Goal: Check status: Check status

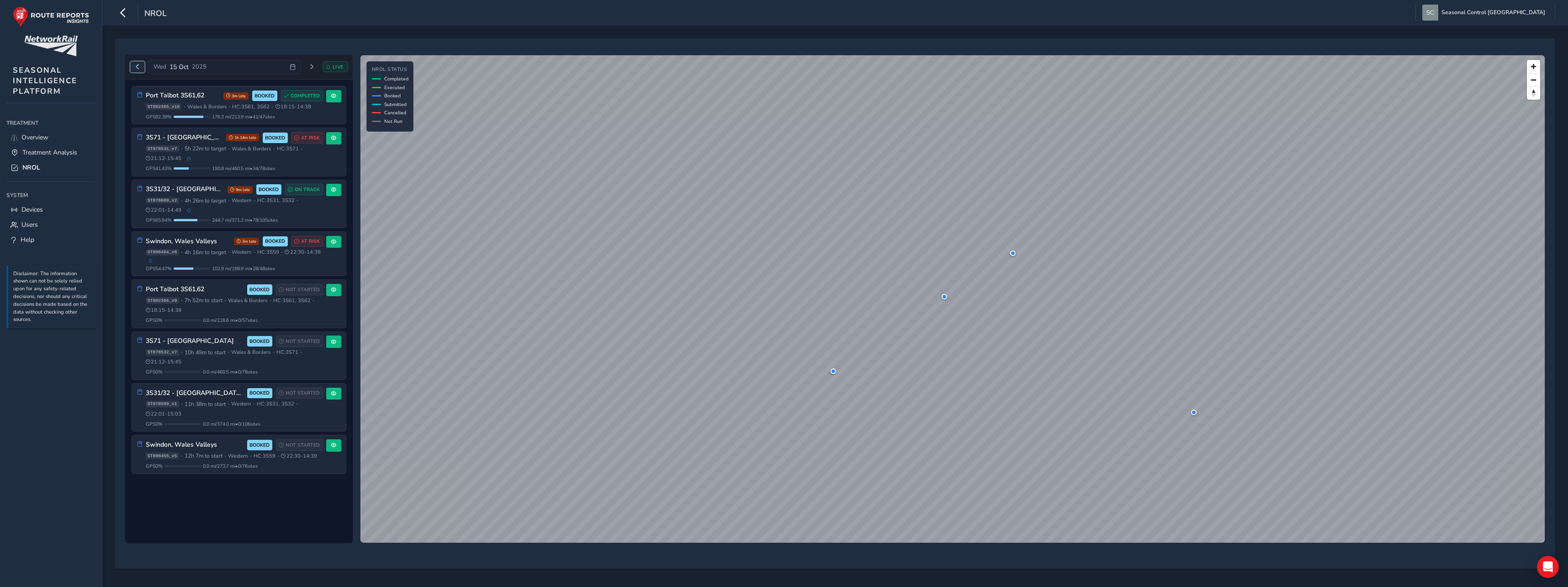
click at [141, 68] on button "Previous day" at bounding box center [138, 67] width 15 height 12
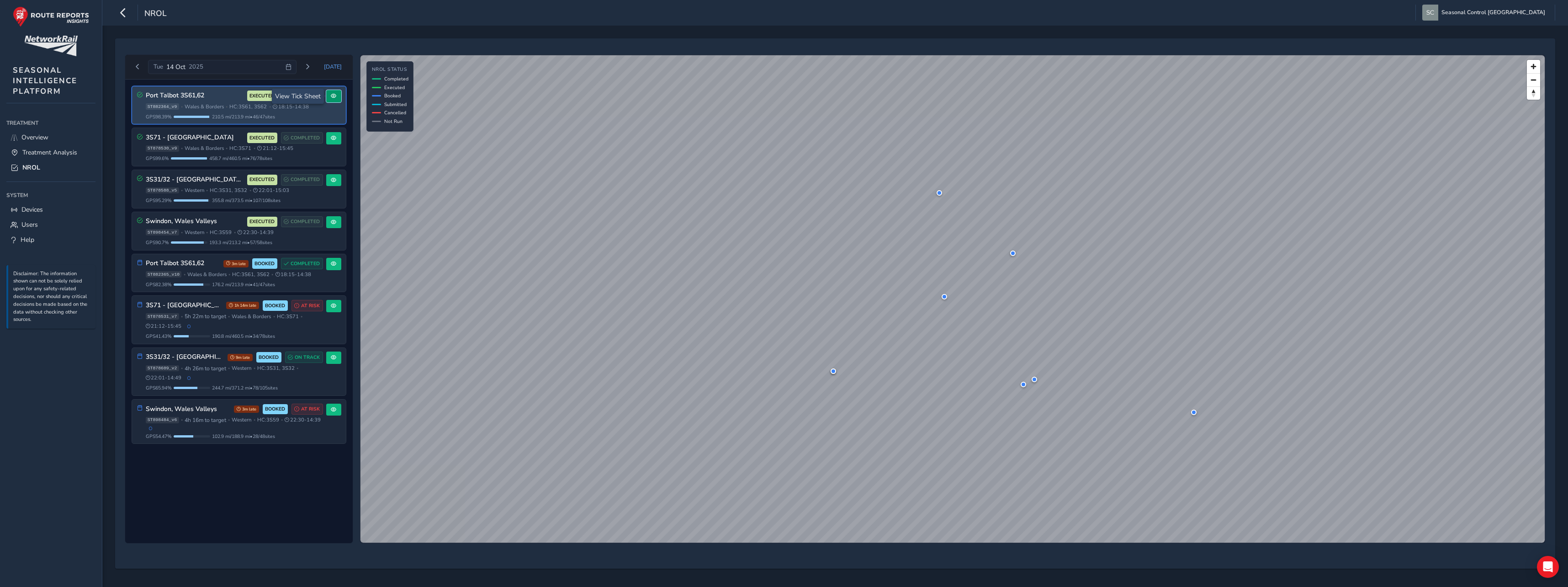
click at [335, 97] on span at bounding box center [333, 96] width 5 height 5
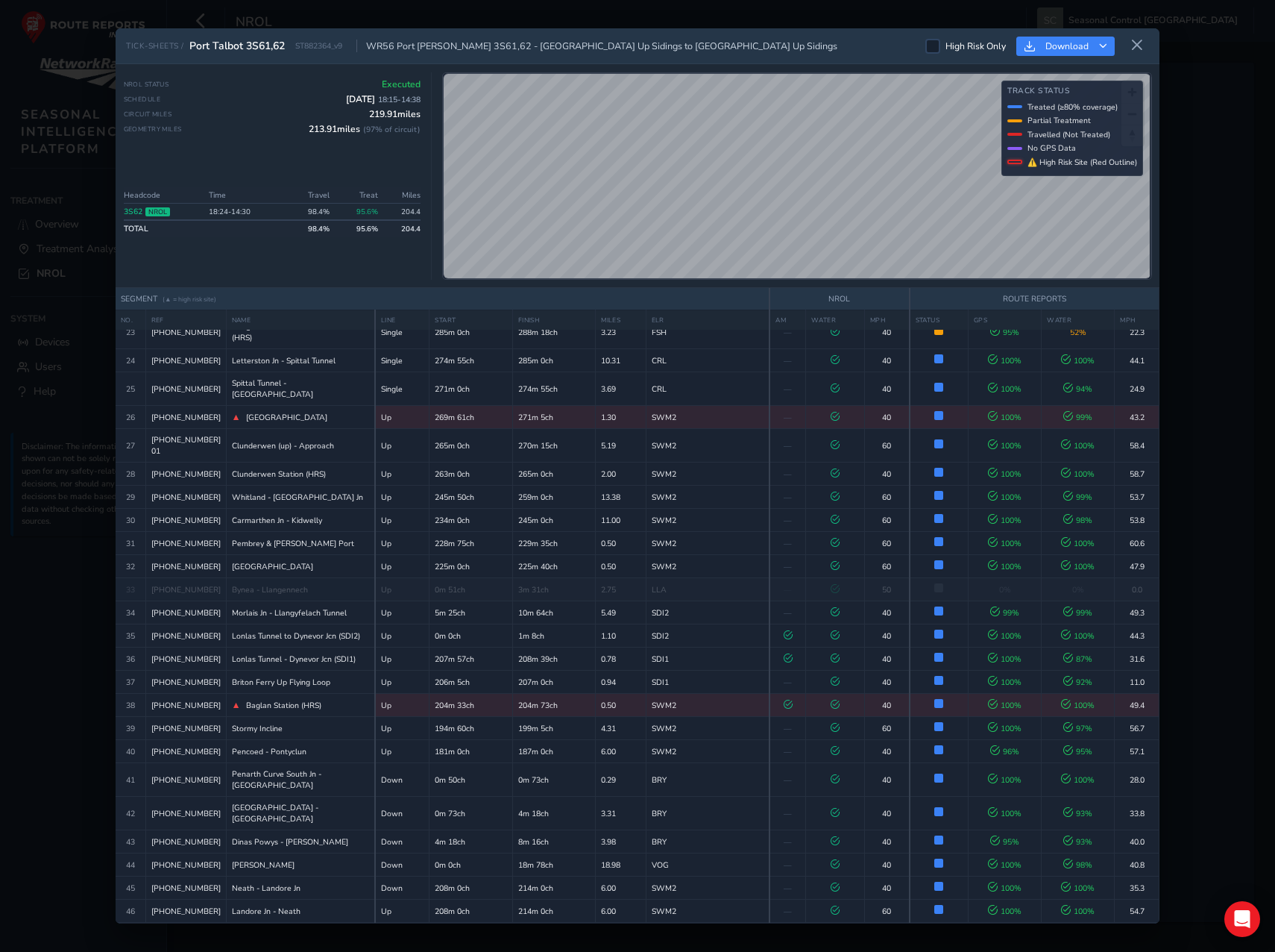
scroll to position [985, 0]
click at [1132, 52] on icon at bounding box center [1138, 46] width 14 height 14
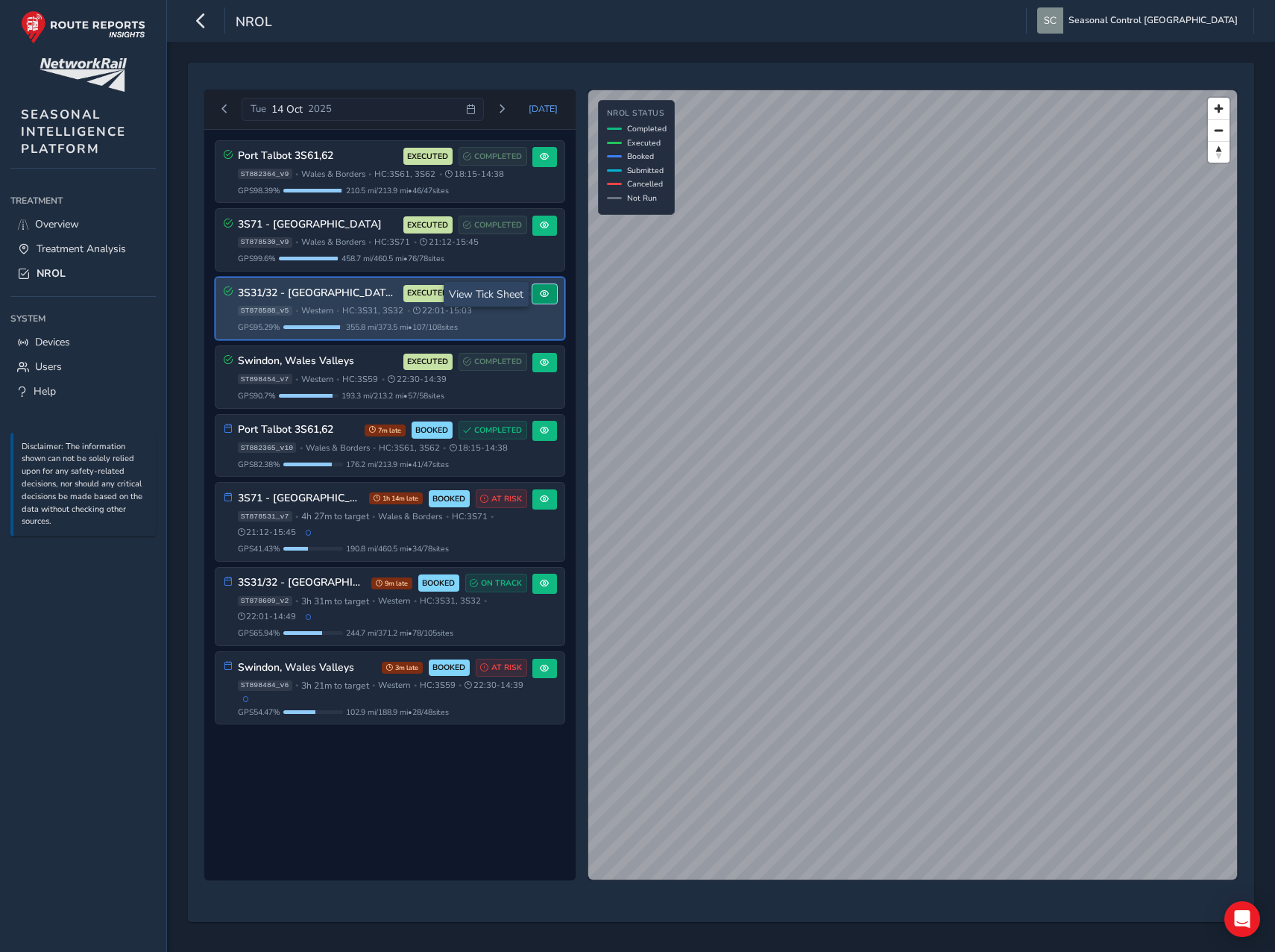
click at [543, 287] on button at bounding box center [545, 294] width 25 height 20
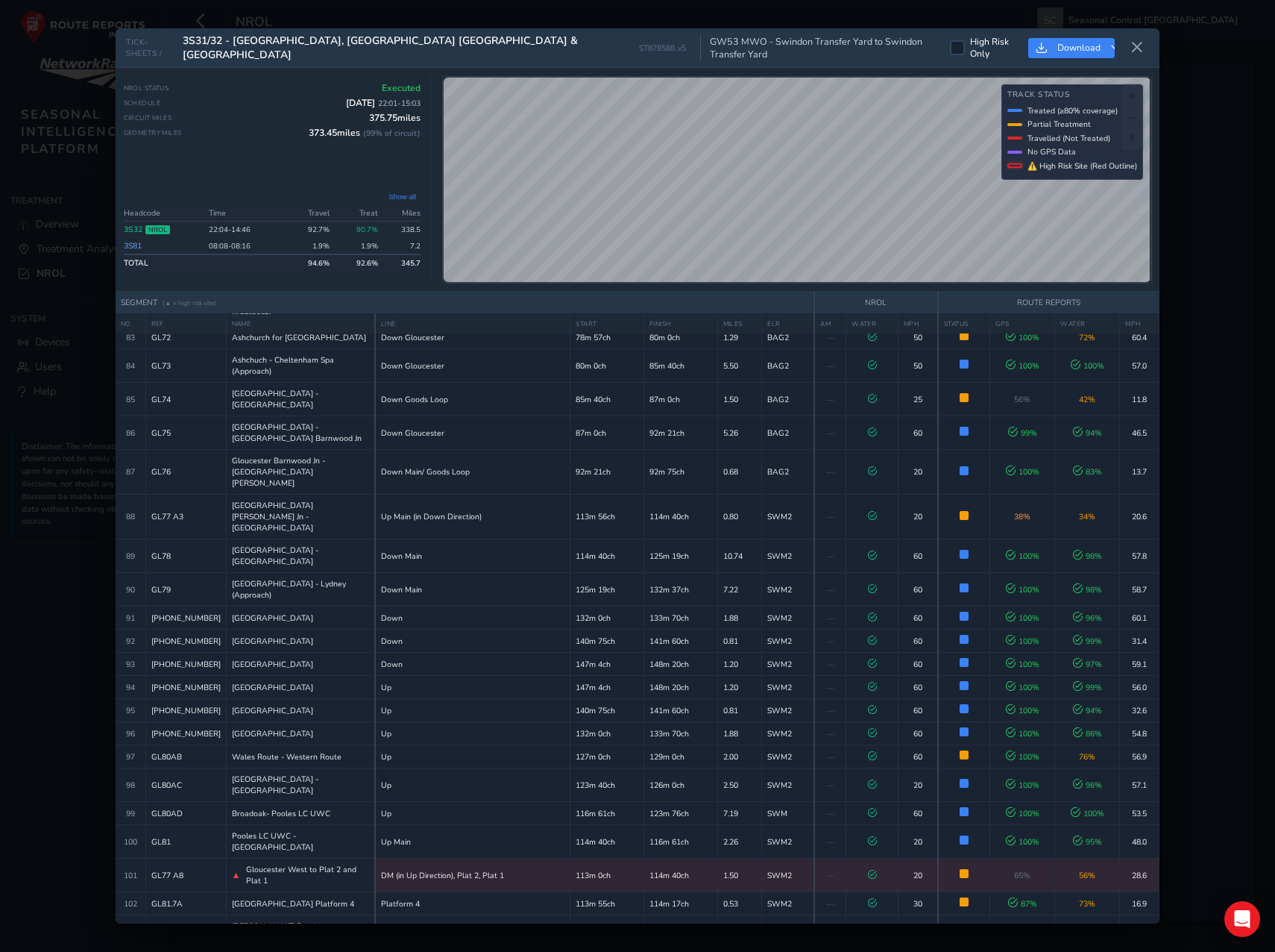
scroll to position [2307, 0]
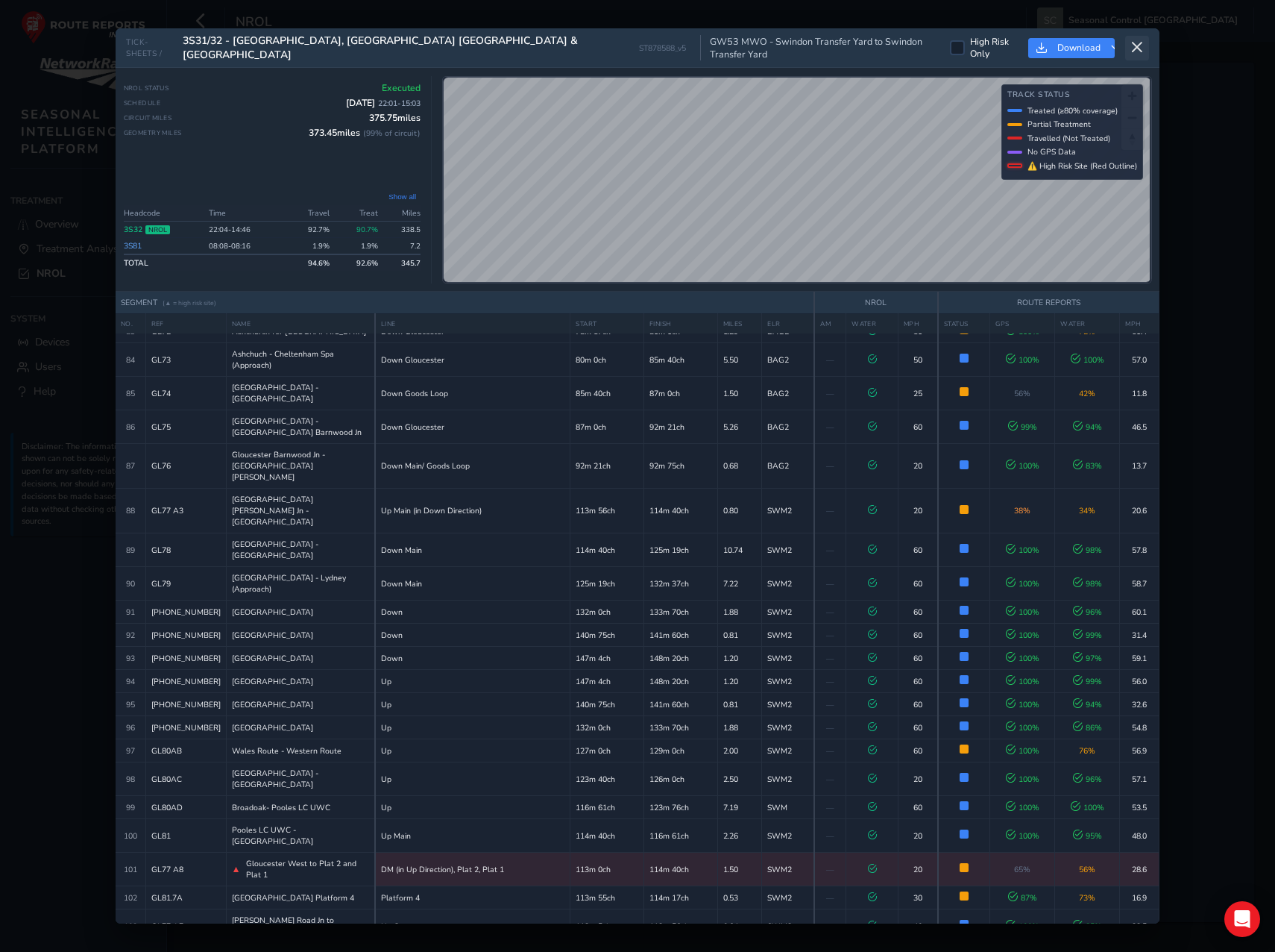
click at [1144, 44] on button at bounding box center [1138, 48] width 24 height 25
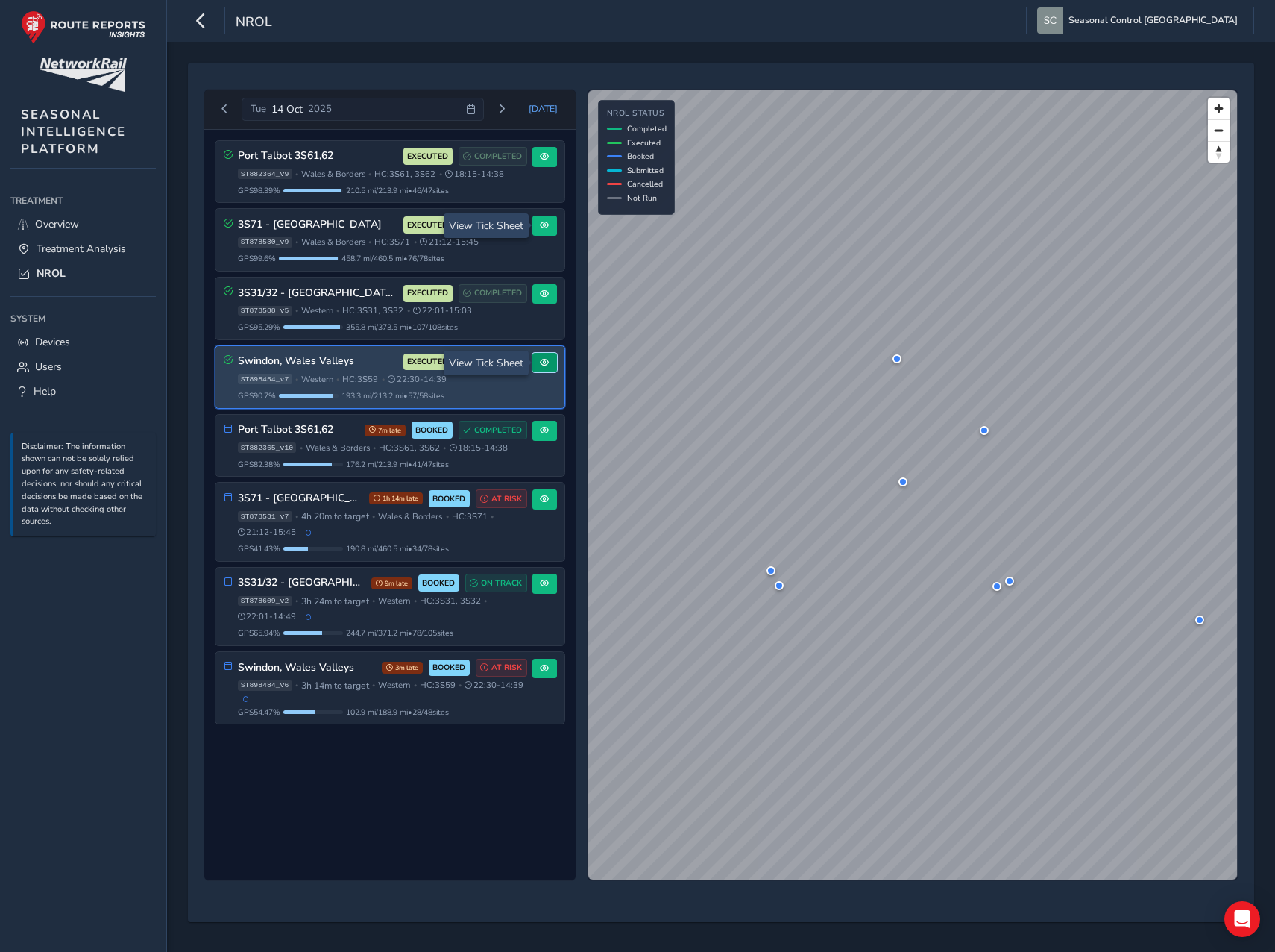
click at [539, 366] on button at bounding box center [545, 363] width 25 height 20
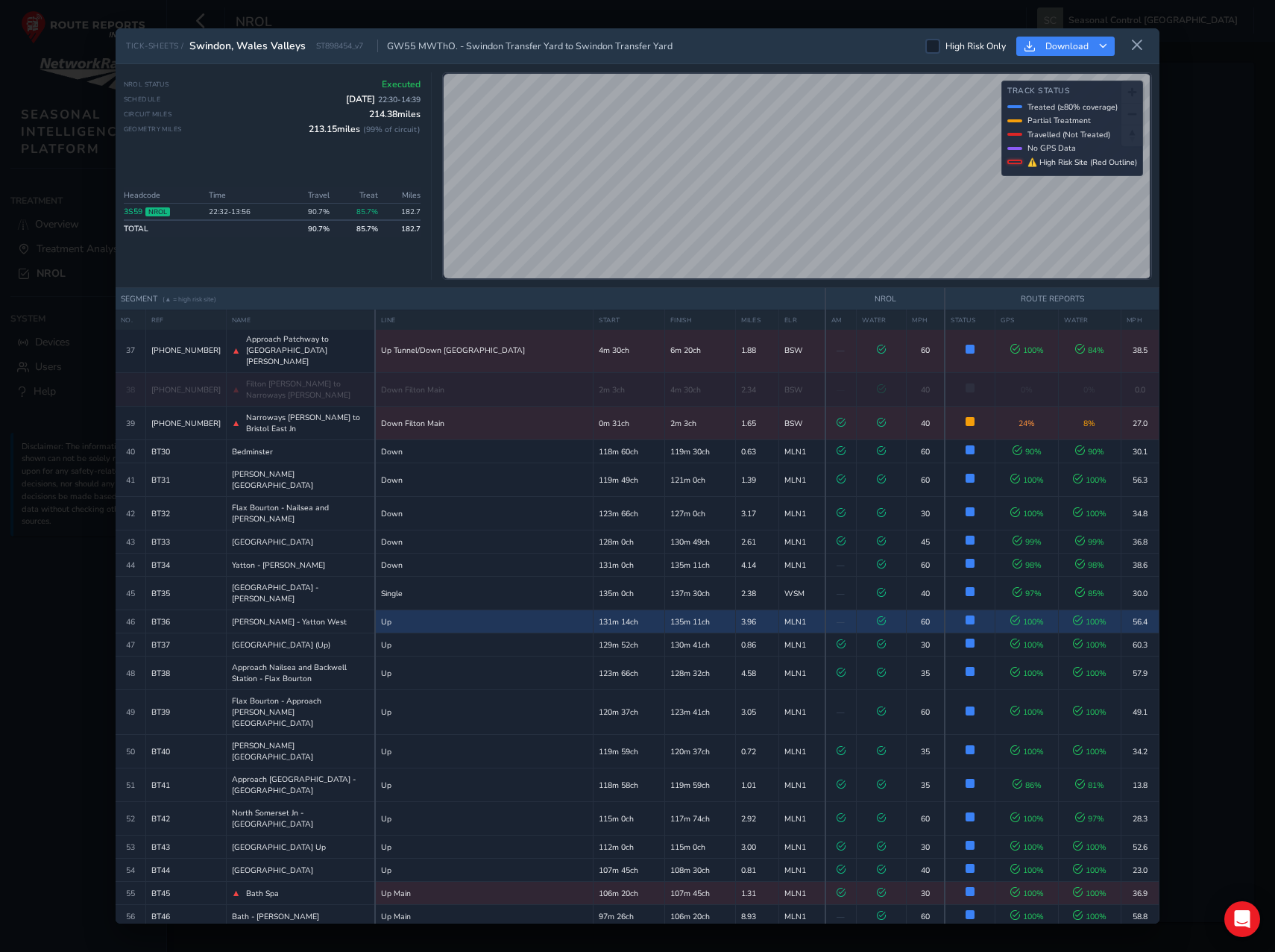
scroll to position [992, 0]
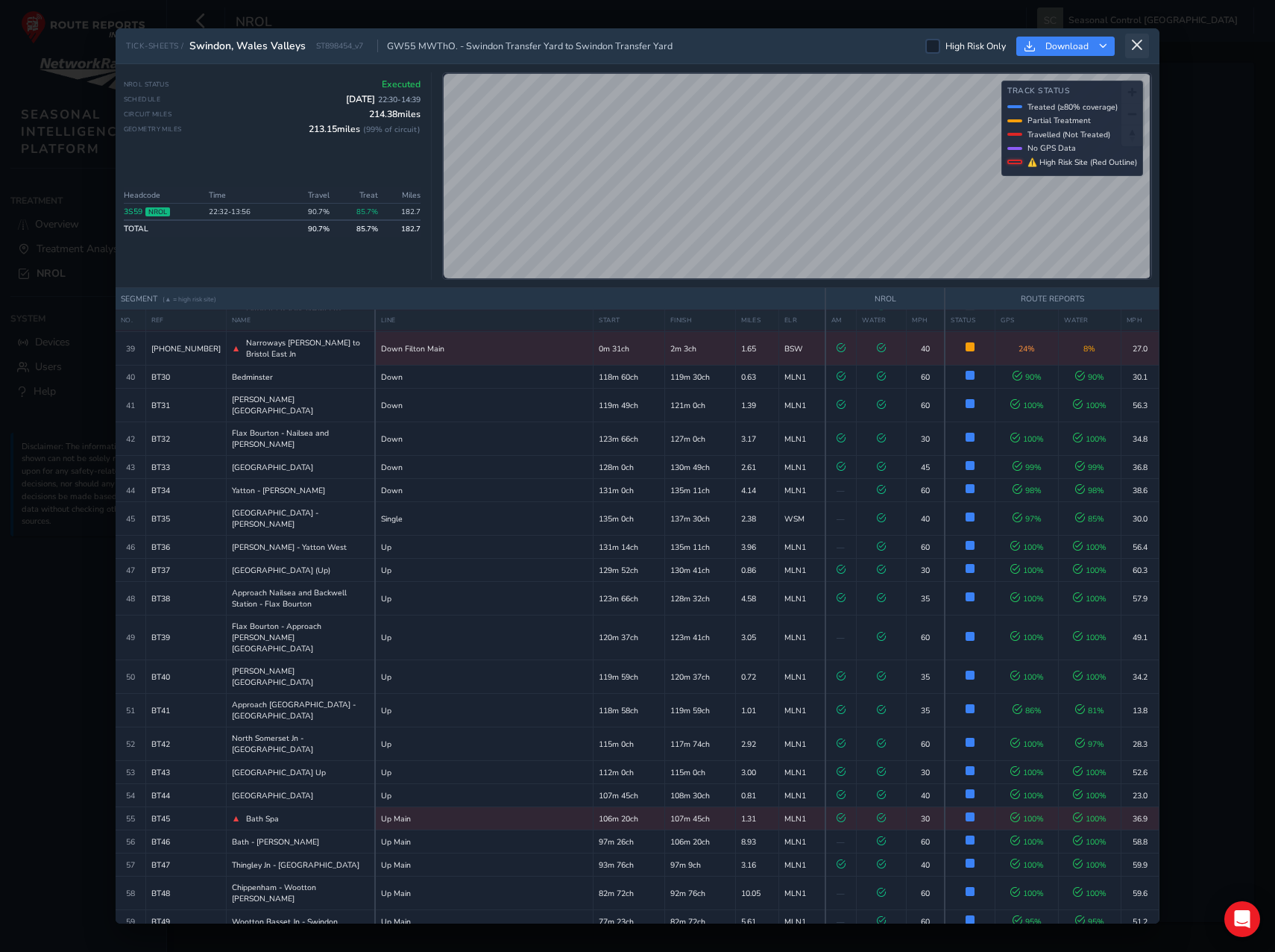
click at [1144, 44] on icon at bounding box center [1138, 46] width 14 height 14
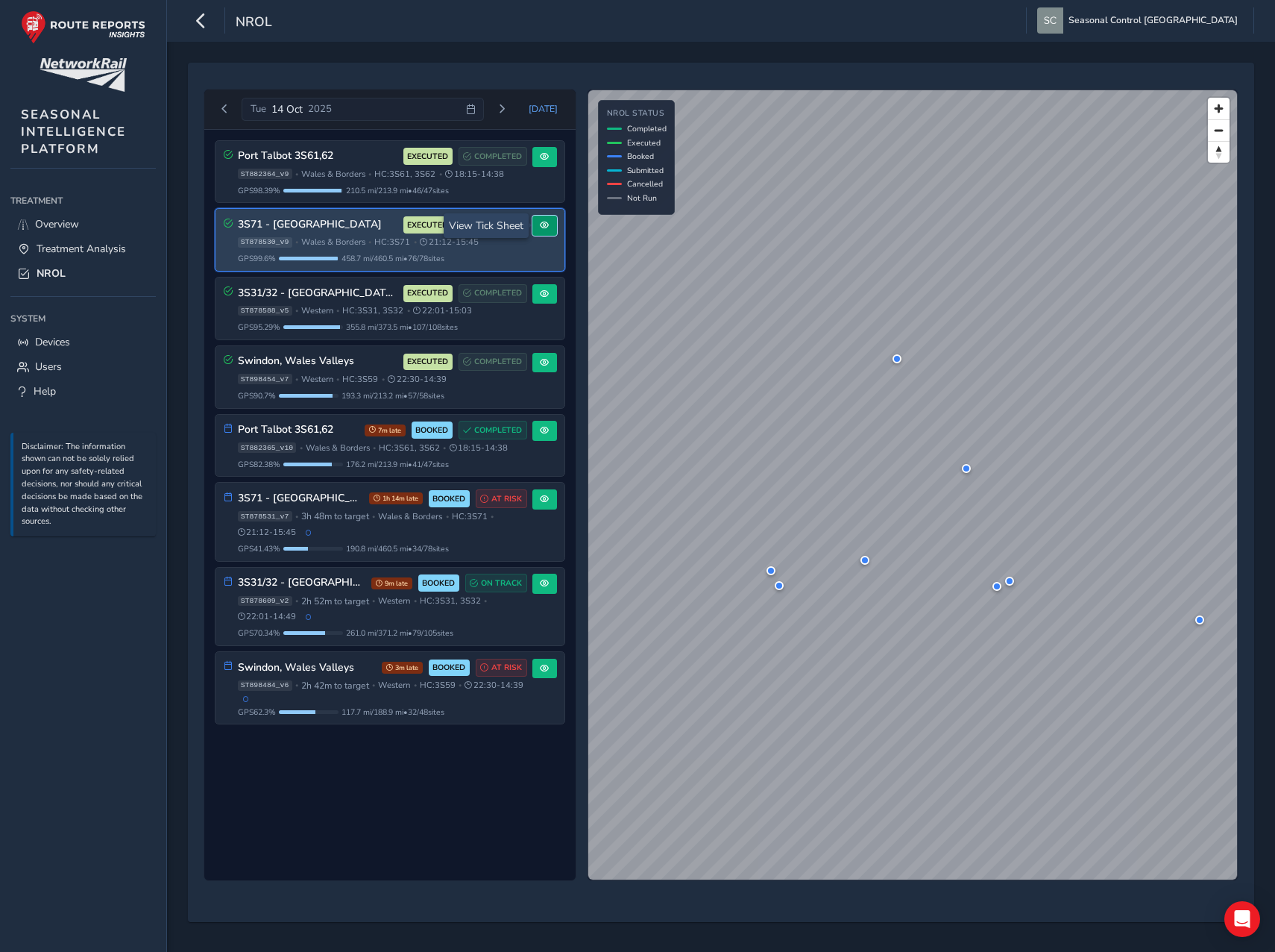
click at [552, 224] on button at bounding box center [545, 226] width 25 height 20
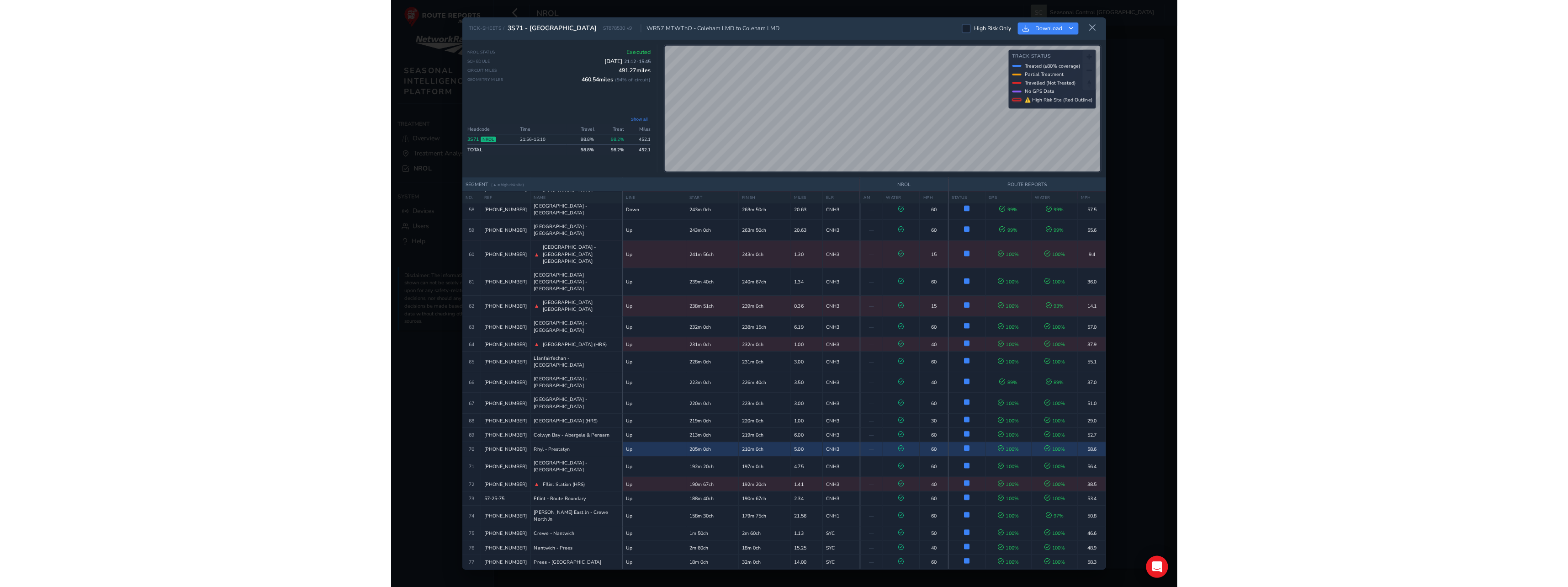
scroll to position [1241, 0]
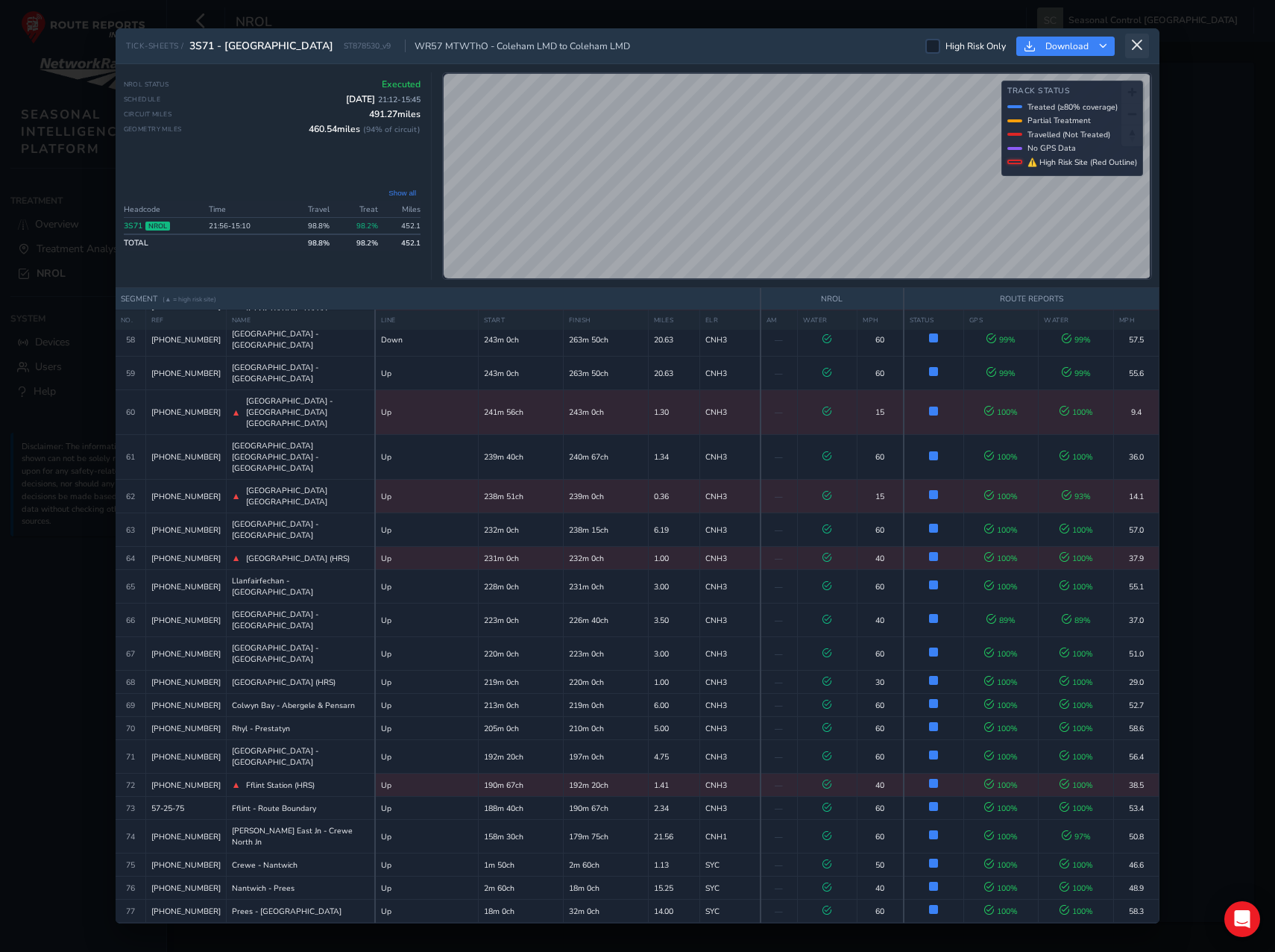
click at [1141, 47] on icon at bounding box center [1138, 46] width 14 height 14
